Goal: Information Seeking & Learning: Learn about a topic

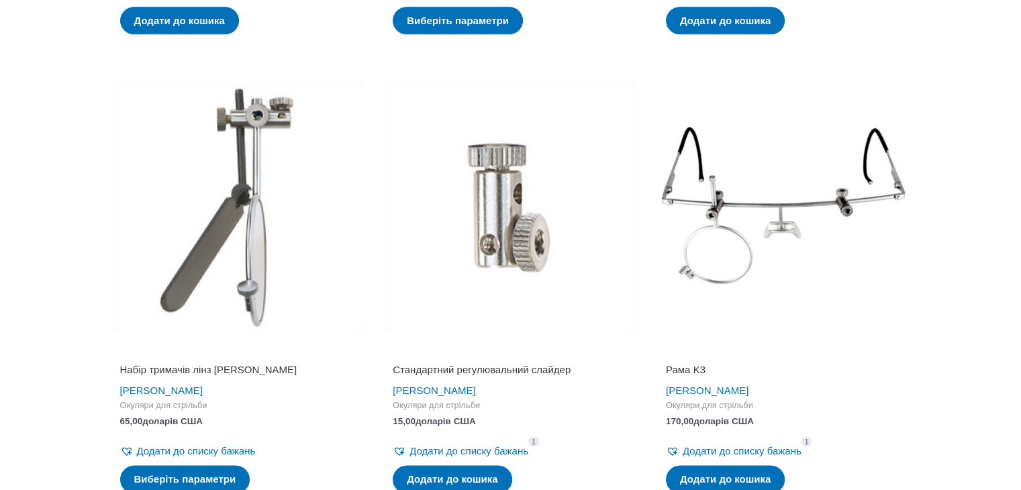
scroll to position [1588, 0]
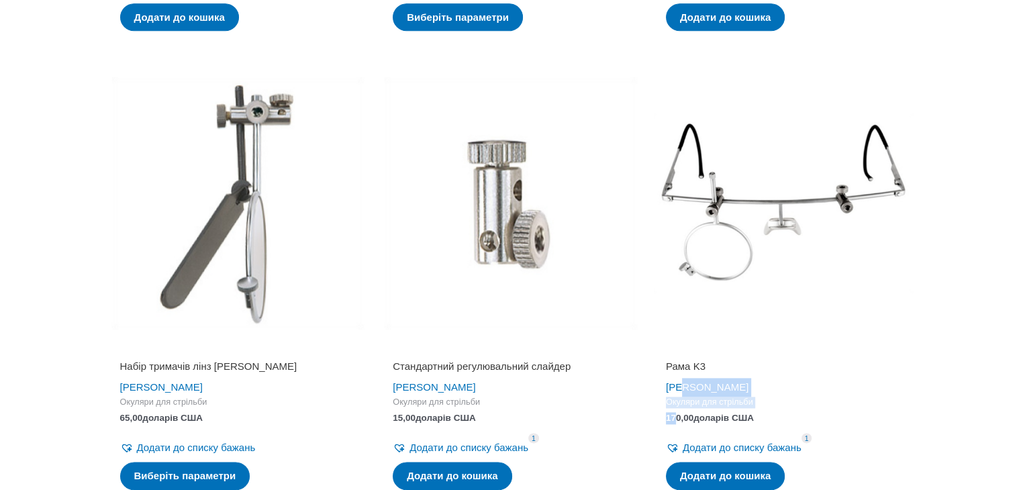
click at [679, 407] on div "Рама K3 [PERSON_NAME] Окуляри для стрільби 170,00 доларів США Додати до списку …" at bounding box center [784, 418] width 260 height 154
click at [768, 361] on h2 "Рама K3" at bounding box center [784, 366] width 236 height 13
click at [700, 384] on font "[PERSON_NAME]" at bounding box center [707, 386] width 83 height 11
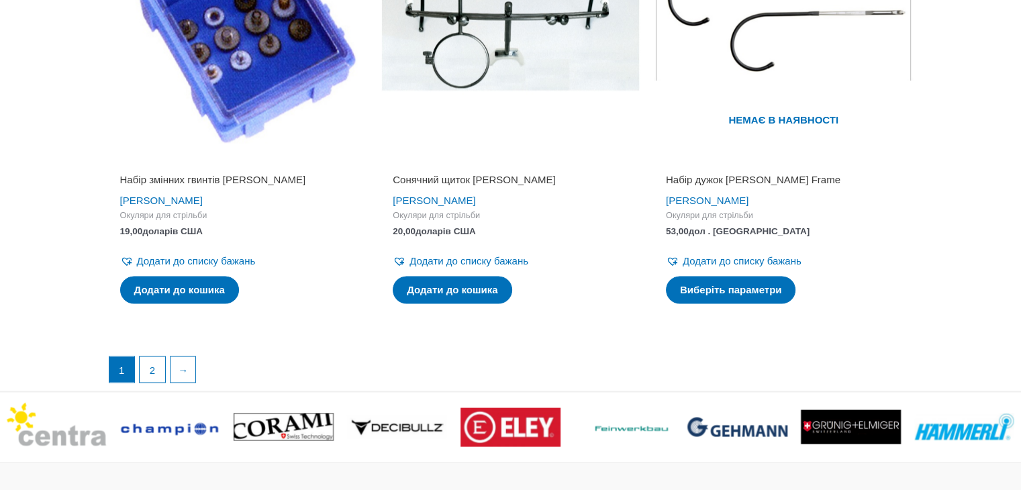
scroll to position [2247, 0]
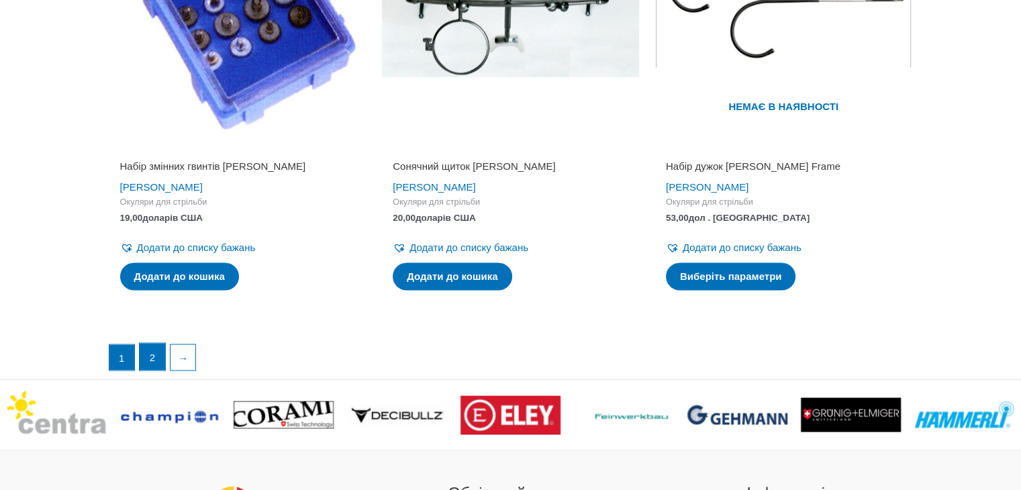
click at [155, 352] on link "2" at bounding box center [153, 356] width 26 height 27
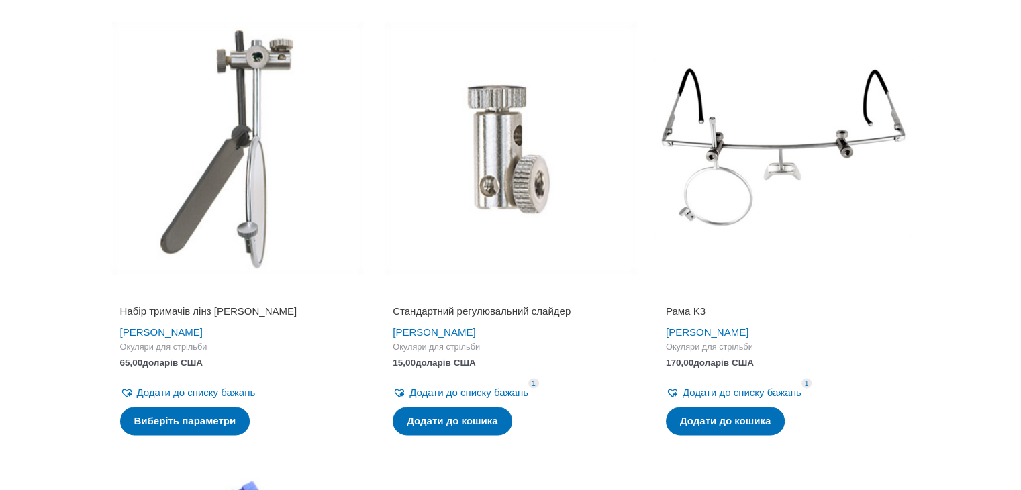
scroll to position [1641, 0]
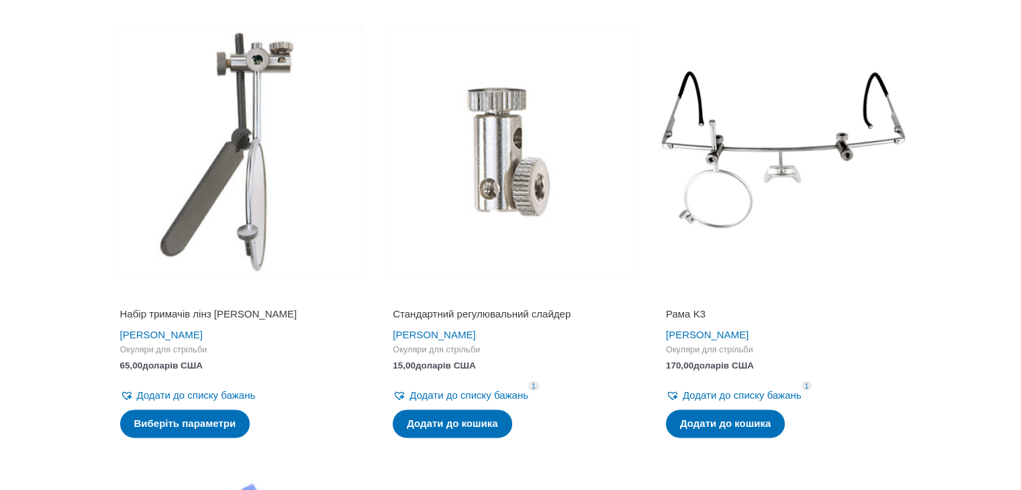
click at [696, 308] on font "Рама K3" at bounding box center [686, 313] width 40 height 11
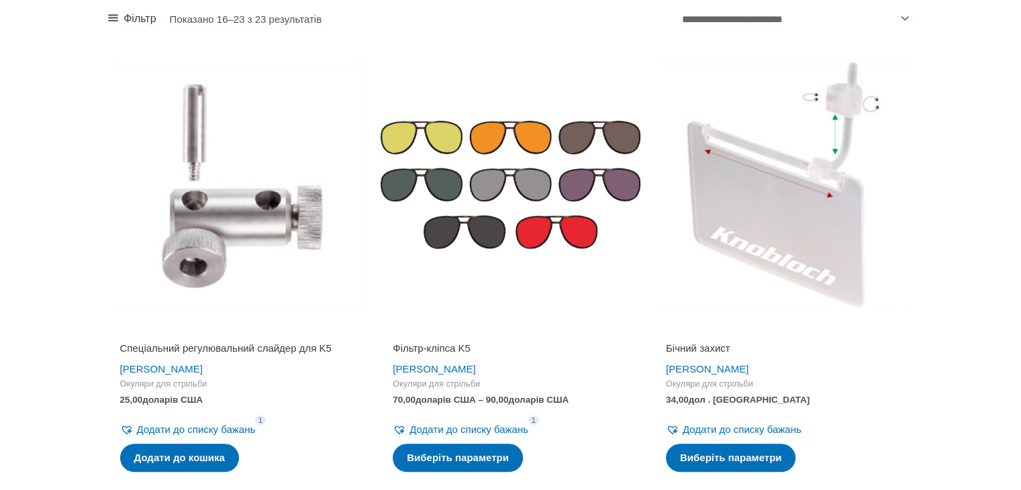
scroll to position [220, 0]
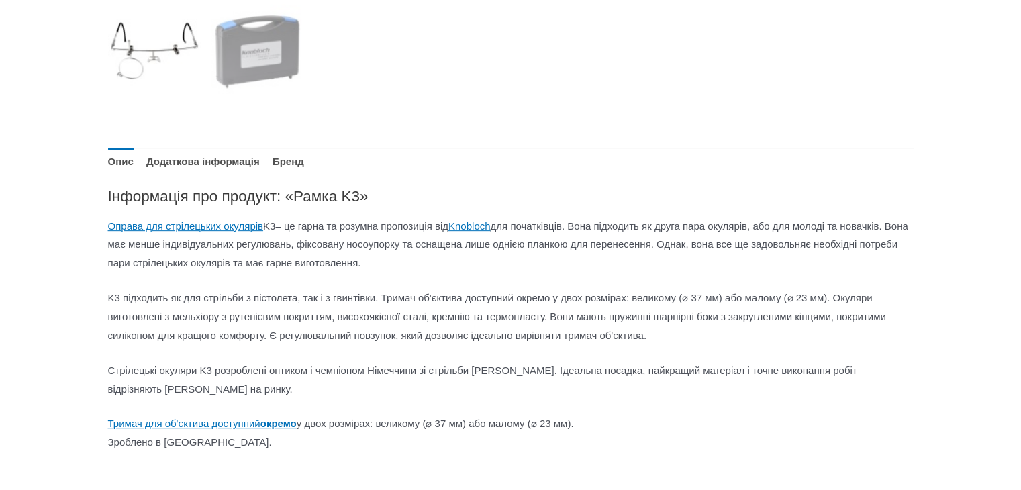
scroll to position [573, 0]
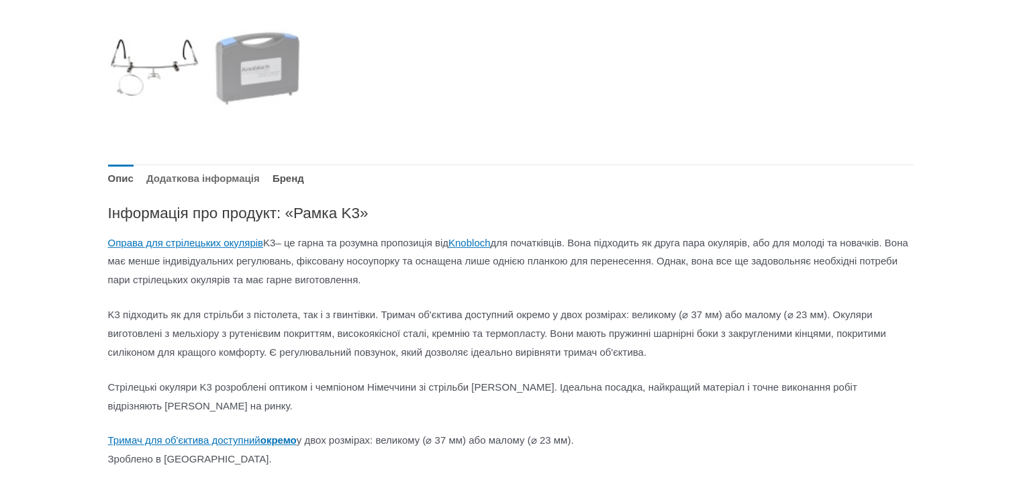
click at [214, 169] on link "Додаткова інформація" at bounding box center [202, 178] width 113 height 29
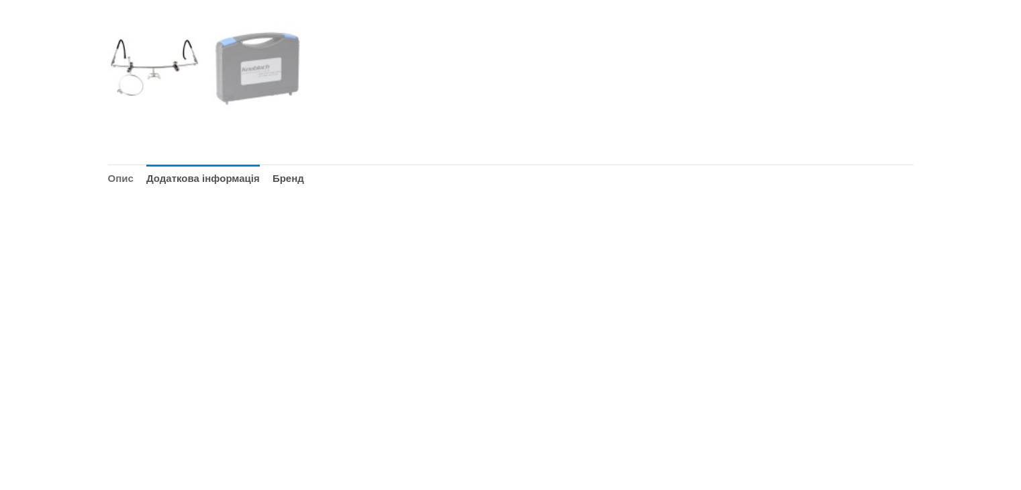
click at [111, 181] on font "Опис" at bounding box center [121, 178] width 26 height 11
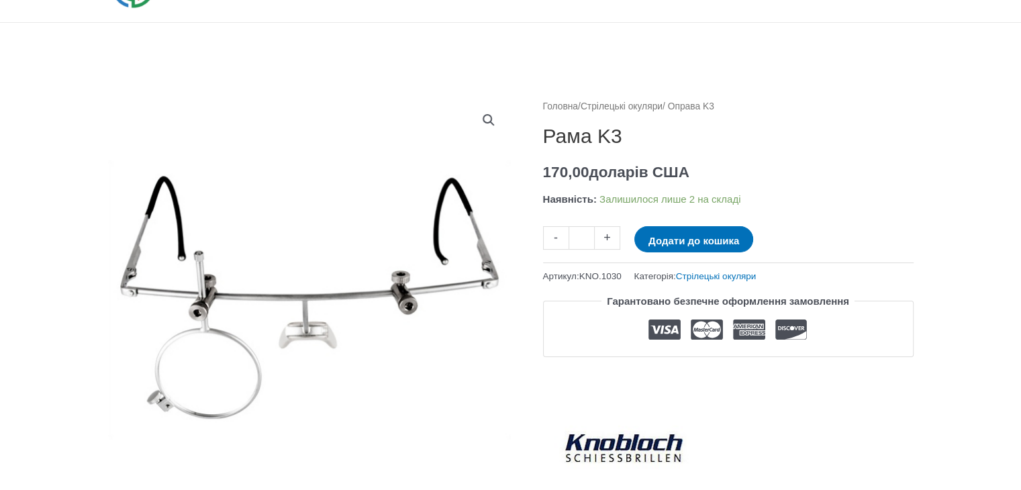
scroll to position [97, 0]
